Goal: Task Accomplishment & Management: Complete application form

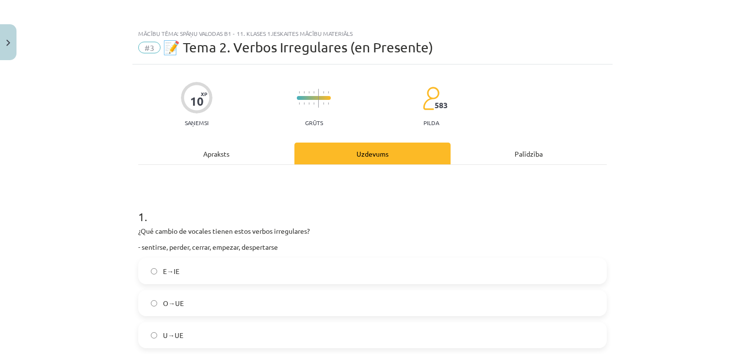
scroll to position [655, 0]
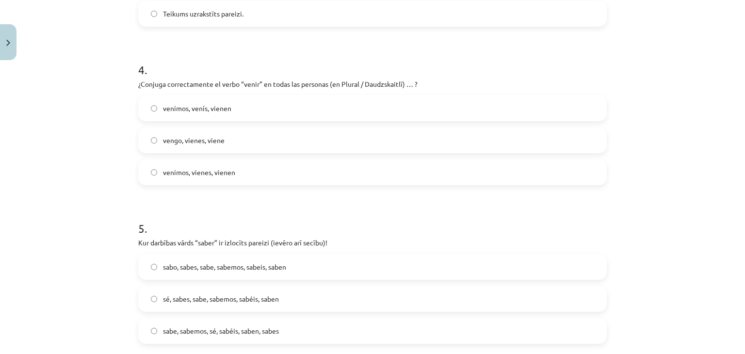
click at [21, 190] on div "Mācību tēma: Spāņu valodas b1 - 11. klases 1.ieskaites mācību materiāls #3 📝 Te…" at bounding box center [372, 177] width 745 height 354
click at [693, 74] on div "Mācību tēma: Spāņu valodas b1 - 11. klases 1.ieskaites mācību materiāls #3 📝 Te…" at bounding box center [372, 177] width 745 height 354
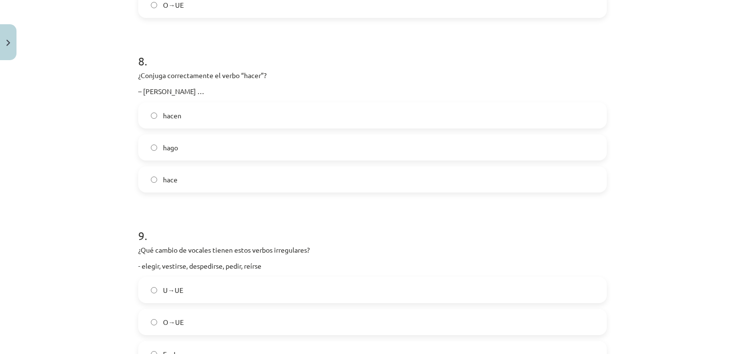
scroll to position [1615, 0]
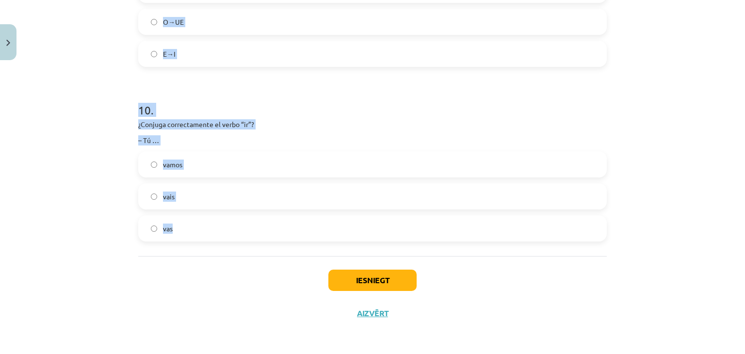
drag, startPoint x: 83, startPoint y: 125, endPoint x: 193, endPoint y: 234, distance: 155.1
click at [193, 234] on div "Mācību tēma: Spāņu valodas b1 - 11. klases 1.ieskaites mācību materiāls #3 📝 Te…" at bounding box center [372, 177] width 745 height 354
drag, startPoint x: 152, startPoint y: 126, endPoint x: 150, endPoint y: 132, distance: 6.0
copy form "5 . Kur darbības vārds “saber” ir izlocīts pareizi (ievēro arī secību)! sabo, s…"
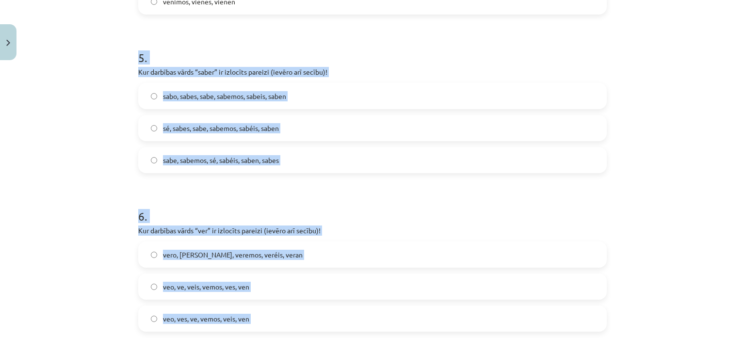
scroll to position [825, 0]
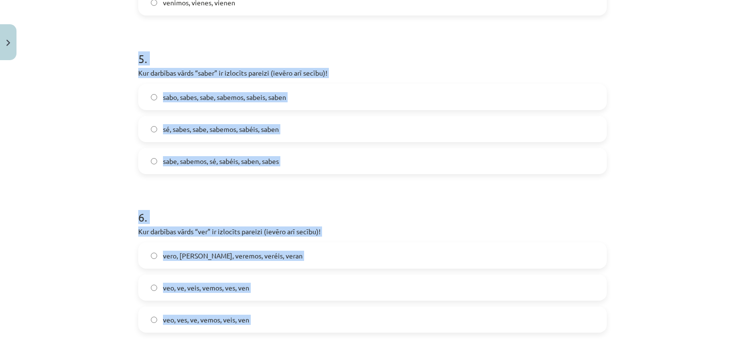
click at [86, 118] on div "Mācību tēma: Spāņu valodas b1 - 11. klases 1.ieskaites mācību materiāls #3 📝 Te…" at bounding box center [372, 177] width 745 height 354
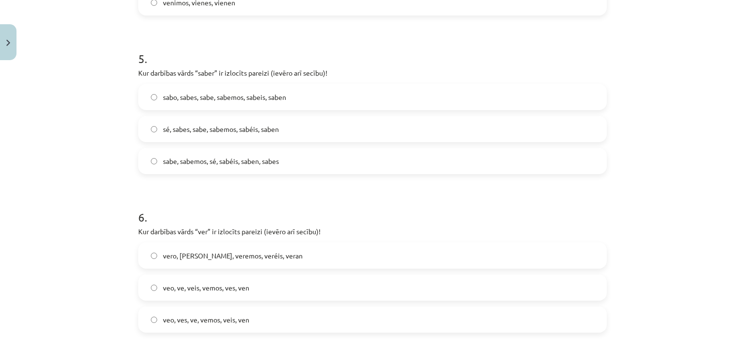
click at [163, 130] on span "sé, sabes, sabe, sabemos, sabéis, saben" at bounding box center [221, 129] width 116 height 10
click at [190, 293] on label "veo, ve, veis, vemos, ves, ven" at bounding box center [372, 288] width 467 height 24
click at [188, 324] on span "veo, ves, ve, vemos, veis, ven" at bounding box center [206, 320] width 86 height 10
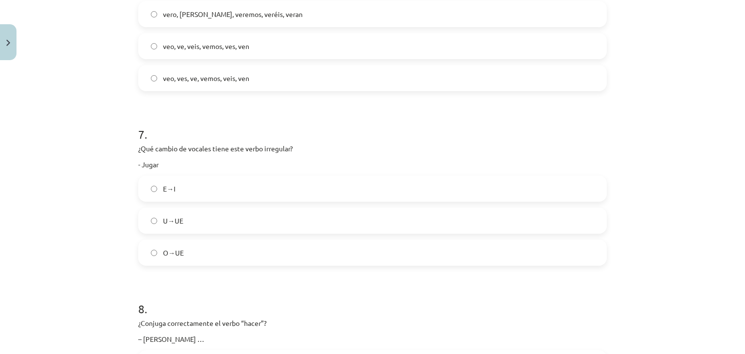
scroll to position [1066, 0]
click at [182, 228] on label "U→UE" at bounding box center [372, 222] width 467 height 24
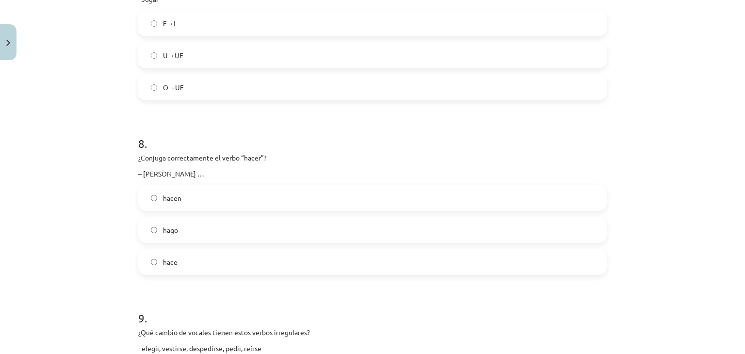
scroll to position [1242, 0]
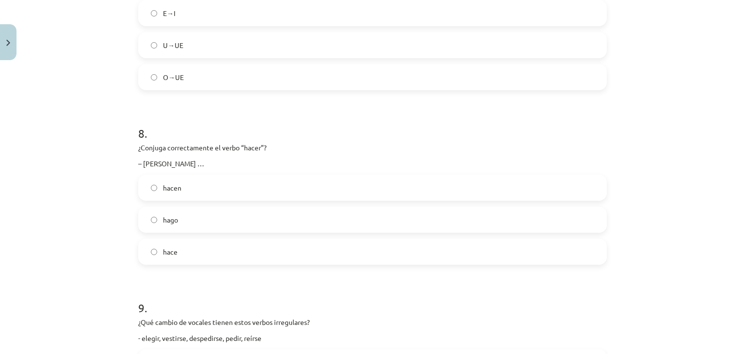
click at [226, 246] on label "hace" at bounding box center [372, 252] width 467 height 24
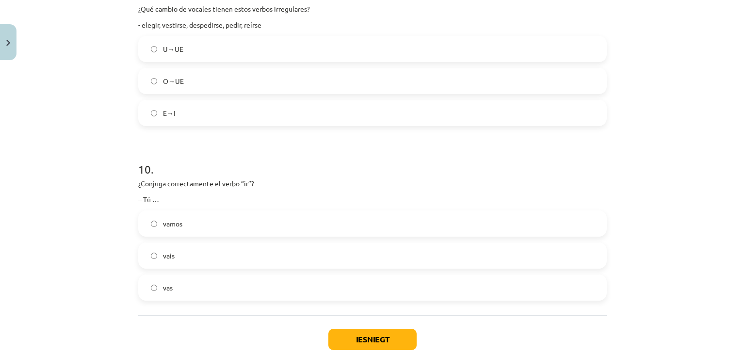
scroll to position [1555, 0]
click at [206, 125] on label "E→I" at bounding box center [372, 114] width 467 height 24
click at [222, 283] on label "vas" at bounding box center [372, 289] width 467 height 24
click at [360, 339] on button "Iesniegt" at bounding box center [373, 340] width 88 height 21
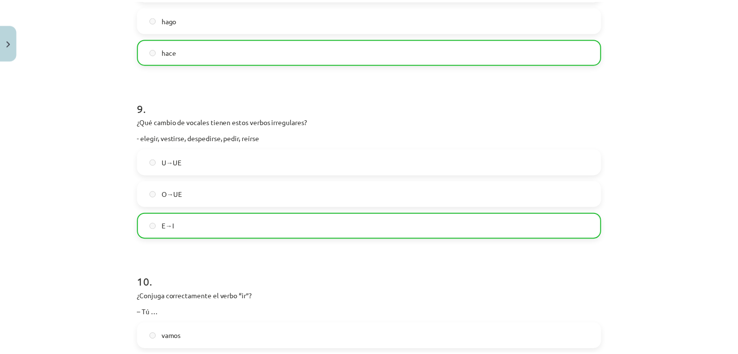
scroll to position [1460, 0]
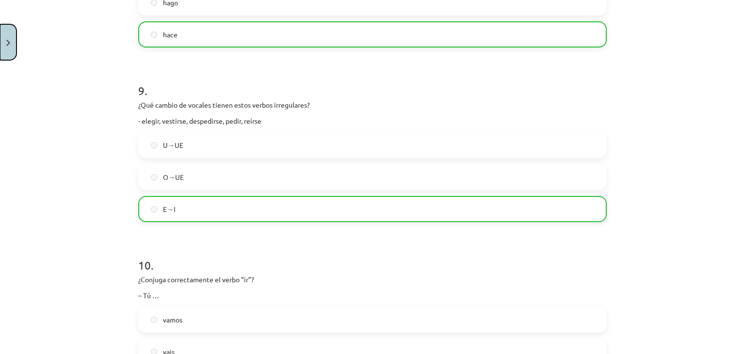
click at [14, 37] on button "Close" at bounding box center [8, 42] width 17 height 36
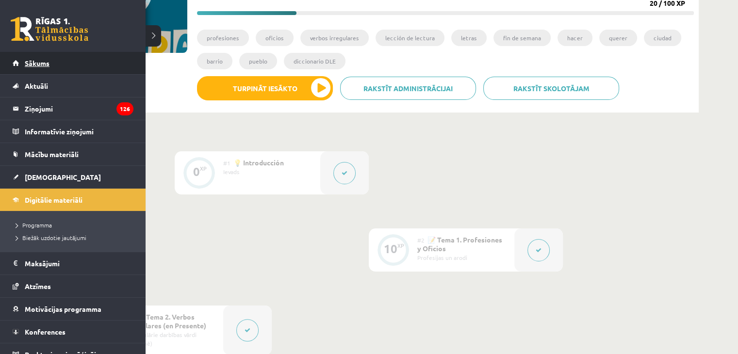
click at [37, 57] on link "Sākums" at bounding box center [73, 63] width 121 height 22
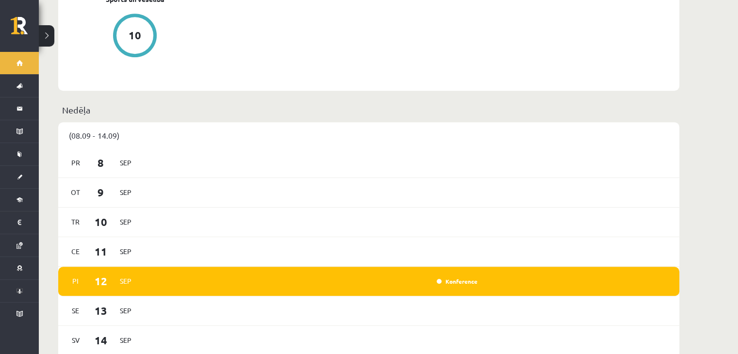
scroll to position [524, 0]
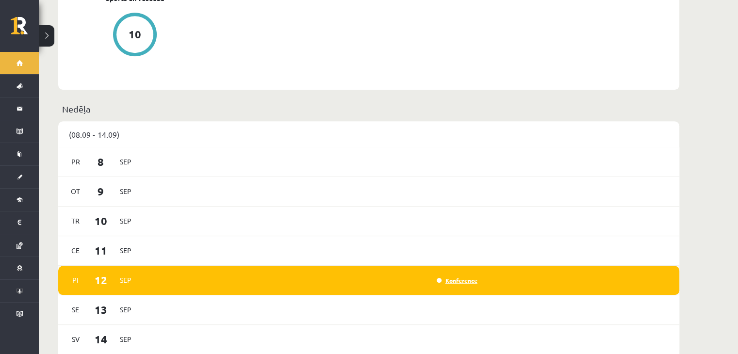
click at [455, 277] on link "Konference" at bounding box center [457, 281] width 41 height 8
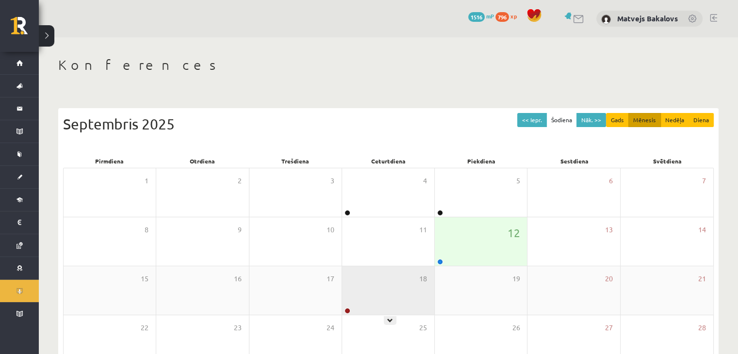
click at [422, 294] on div "18" at bounding box center [388, 290] width 92 height 49
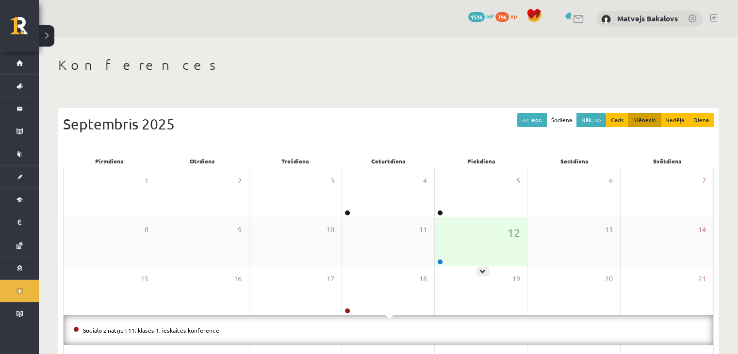
click at [480, 234] on div "12" at bounding box center [481, 241] width 92 height 49
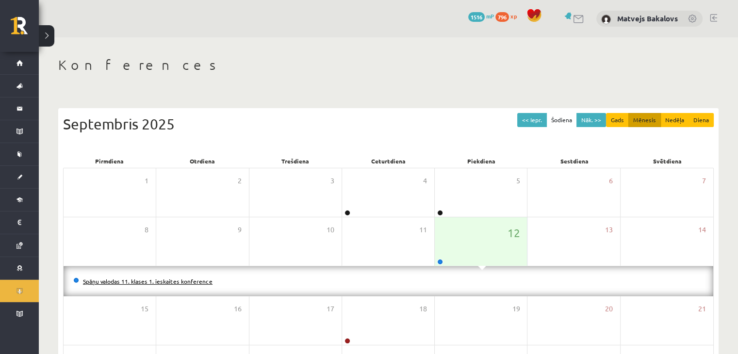
click at [133, 280] on link "Spāņu valodas 11. klases 1. ieskaites konference" at bounding box center [148, 282] width 130 height 8
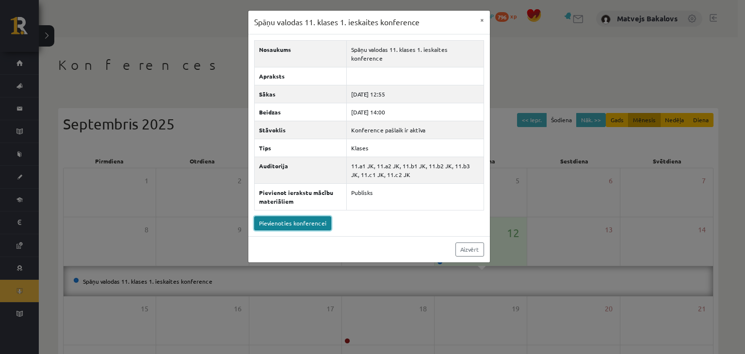
click at [276, 216] on link "Pievienoties konferencei" at bounding box center [292, 223] width 77 height 14
